Goal: Find specific page/section: Find specific page/section

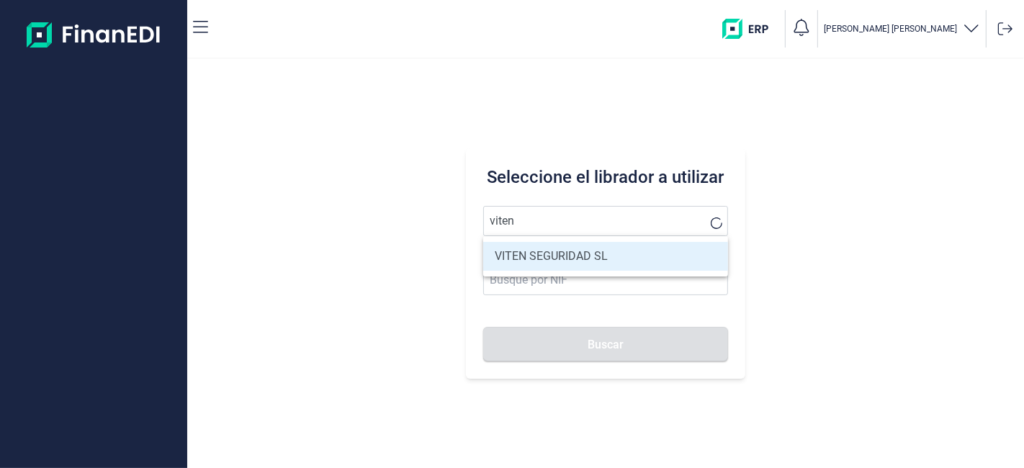
type input "VITEN SEGURIDAD SL"
type input "B83744680"
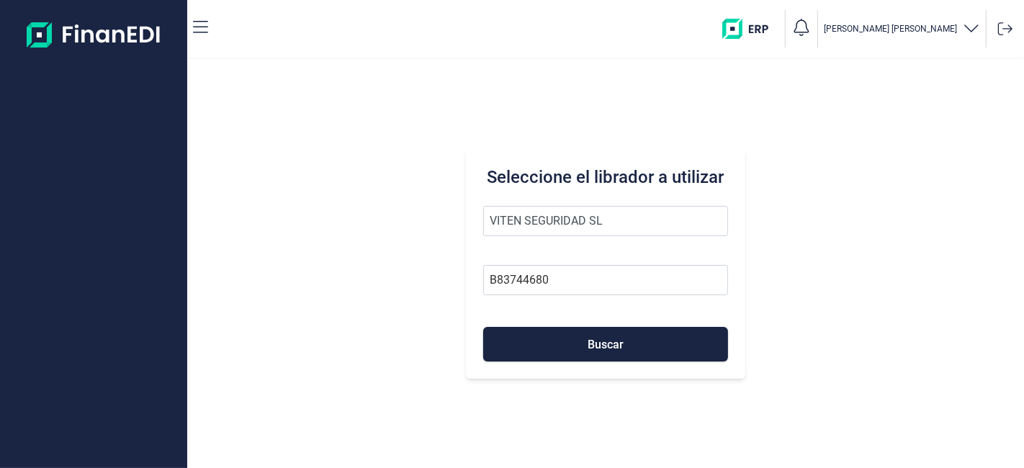
type input "VITEN SEGURIDAD SL"
click at [640, 159] on div "Seleccione el librador a utilizar VITEN SEGURIDAD SL B83744680 Buscar" at bounding box center [605, 263] width 279 height 230
click at [598, 339] on span "Buscar" at bounding box center [606, 344] width 36 height 11
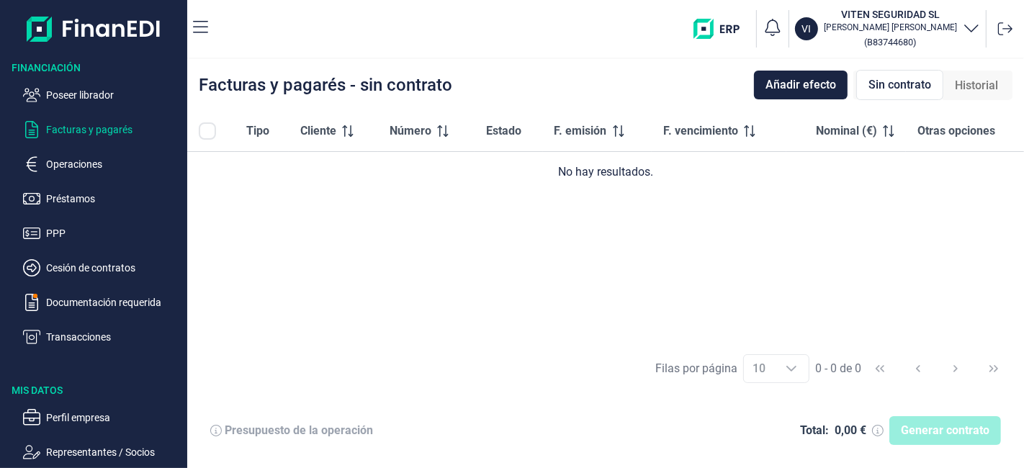
click at [94, 163] on p "Operaciones" at bounding box center [113, 164] width 135 height 17
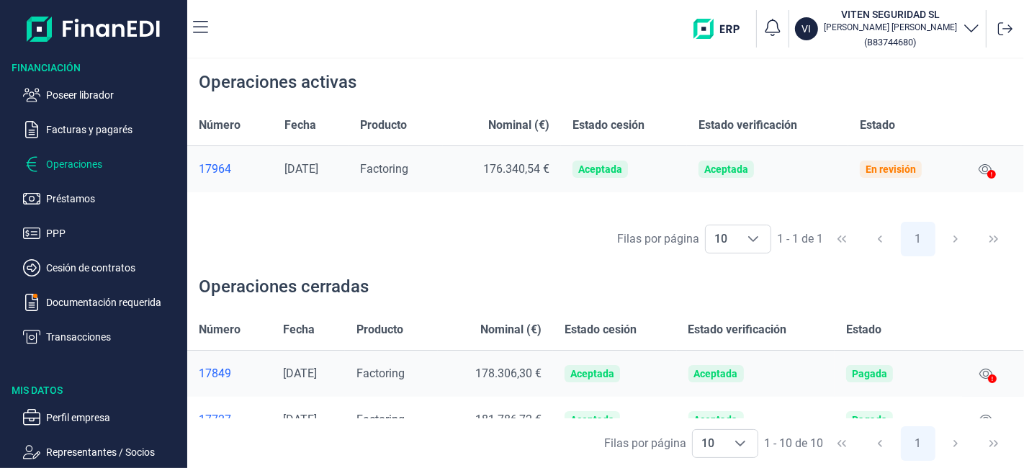
click at [992, 170] on icon at bounding box center [991, 174] width 9 height 9
click at [68, 342] on p "Transacciones" at bounding box center [113, 336] width 135 height 17
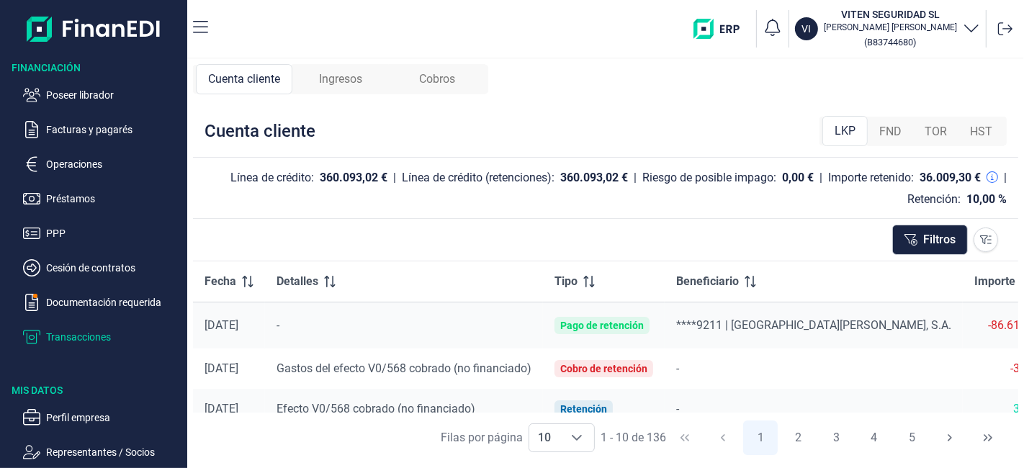
click at [927, 124] on span "TOR" at bounding box center [936, 131] width 22 height 17
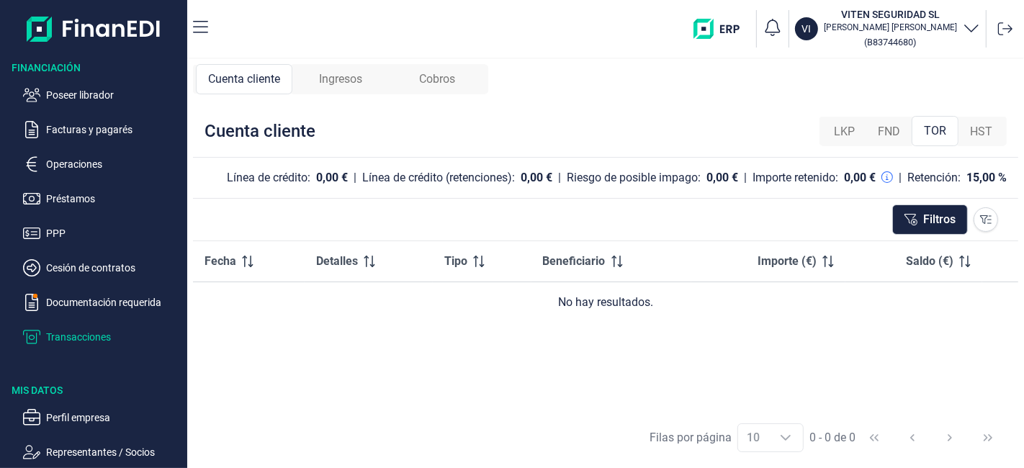
click at [885, 135] on span "FND" at bounding box center [889, 131] width 22 height 17
click at [830, 139] on div "LKP" at bounding box center [844, 131] width 44 height 29
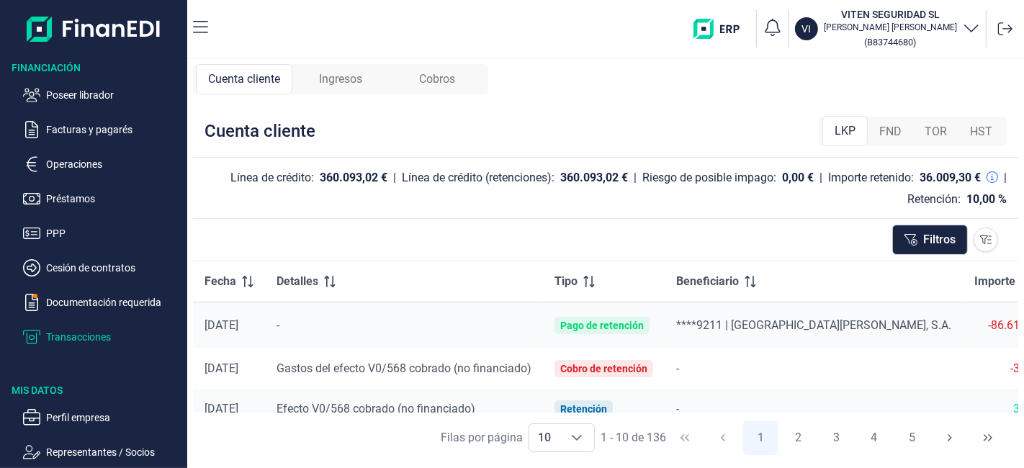
click at [979, 135] on span "HST" at bounding box center [981, 131] width 22 height 17
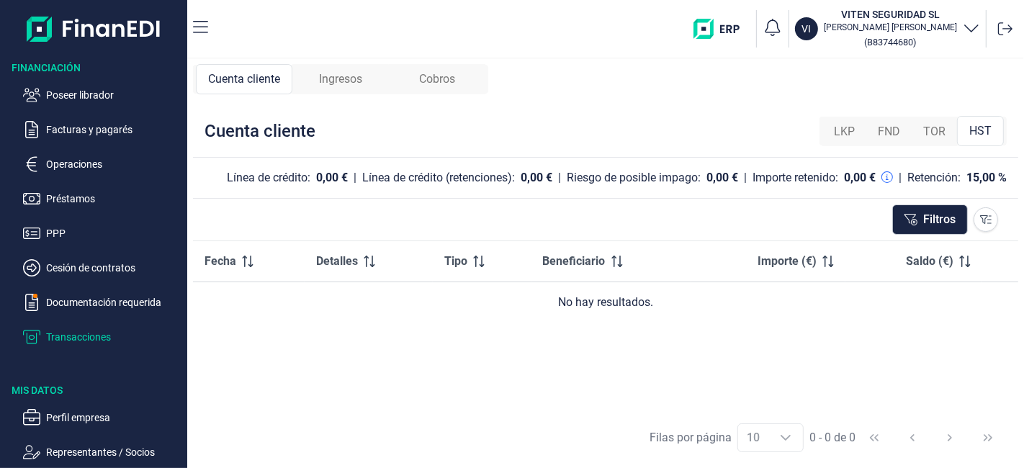
click at [329, 73] on span "Ingresos" at bounding box center [340, 79] width 43 height 17
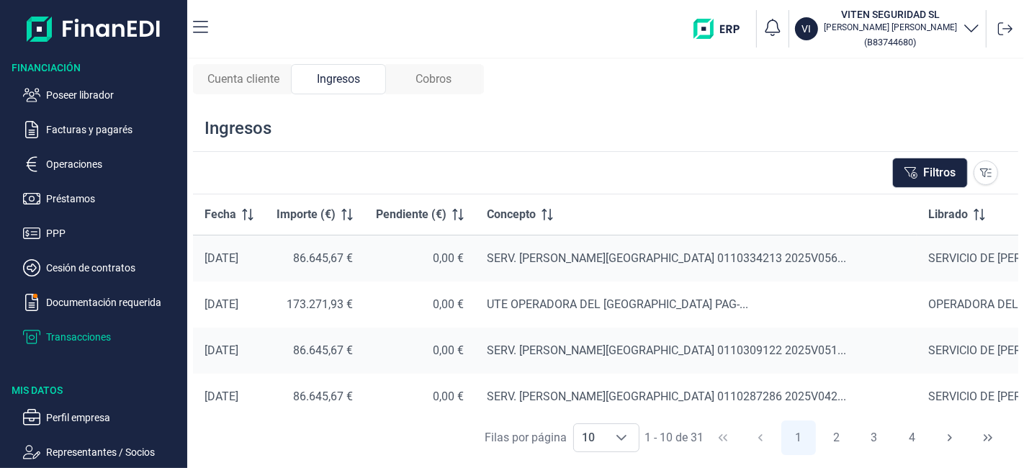
click at [426, 81] on span "Cobros" at bounding box center [434, 79] width 36 height 17
